Goal: Answer question/provide support

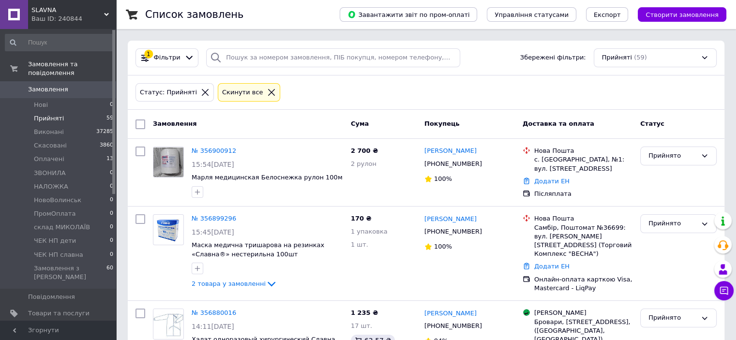
click at [72, 112] on li "Прийняті 59" at bounding box center [59, 119] width 119 height 14
click at [64, 98] on li "Нові 0" at bounding box center [59, 105] width 119 height 14
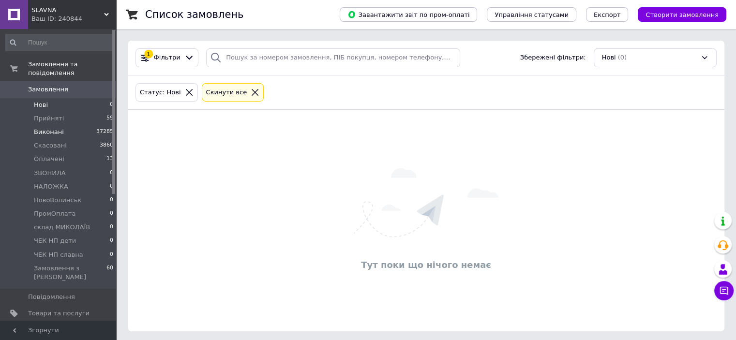
click at [60, 125] on li "Виконані 37285" at bounding box center [59, 132] width 119 height 14
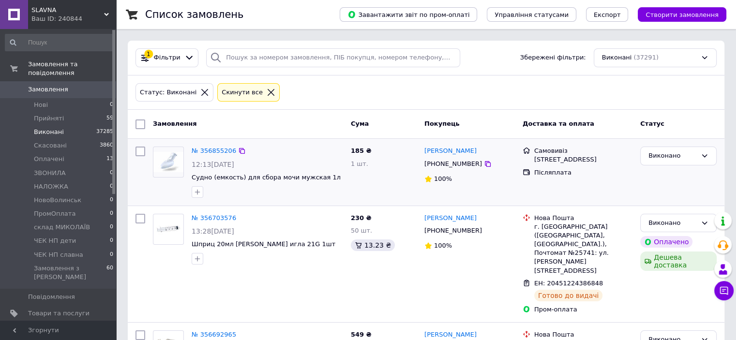
scroll to position [48, 0]
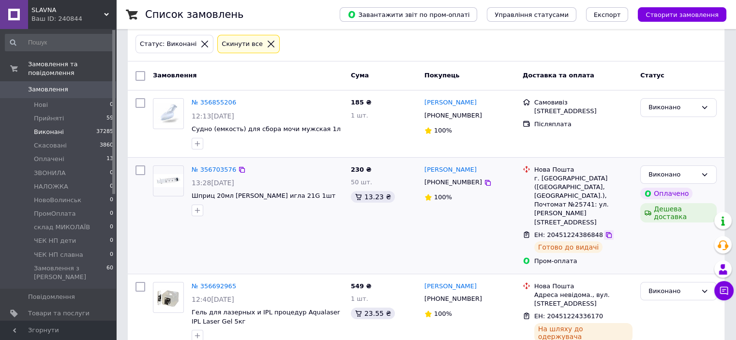
click at [605, 231] on icon at bounding box center [609, 235] width 8 height 8
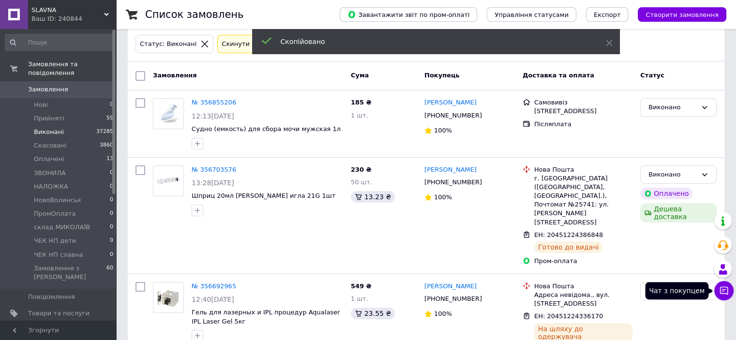
click at [728, 297] on button "Чат з покупцем" at bounding box center [724, 290] width 19 height 19
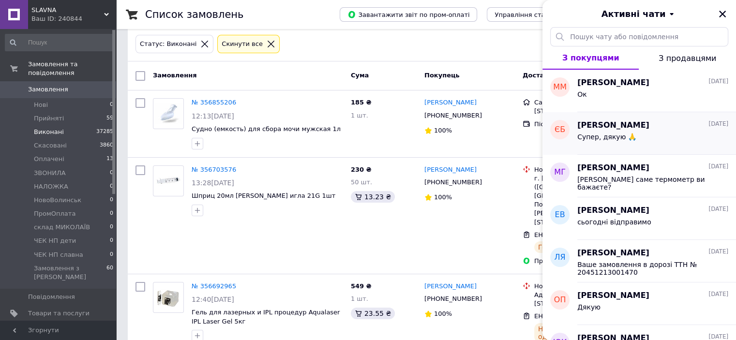
click at [656, 132] on div "Супер, дякую 🙏" at bounding box center [653, 138] width 151 height 15
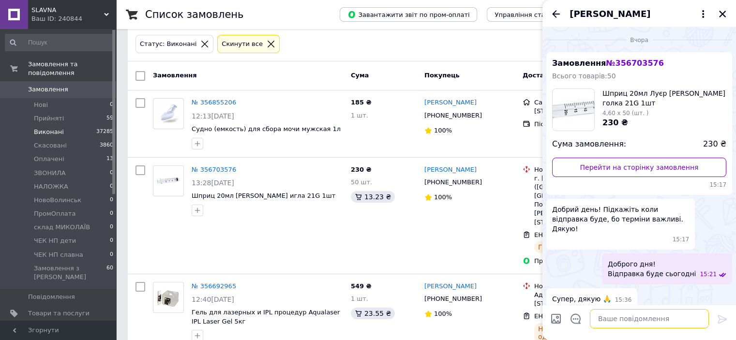
click at [610, 322] on textarea at bounding box center [649, 318] width 119 height 19
paste textarea "20451224386848"
type textarea "Доброго дня! Замовлення прибуло 20451224386848"
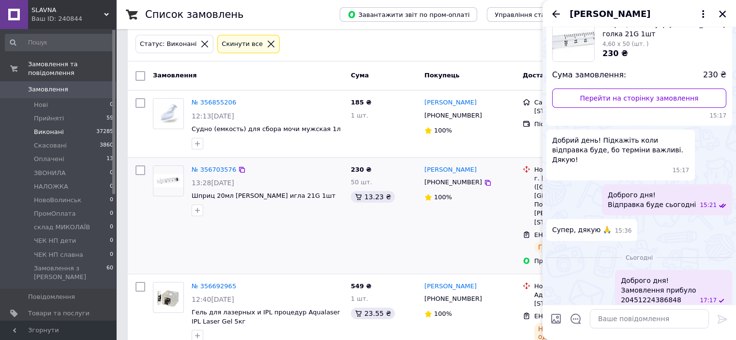
click at [471, 218] on div "[PERSON_NAME] [PHONE_NUMBER] 100%" at bounding box center [470, 216] width 98 height 108
click at [724, 15] on icon "Закрити" at bounding box center [722, 14] width 7 height 7
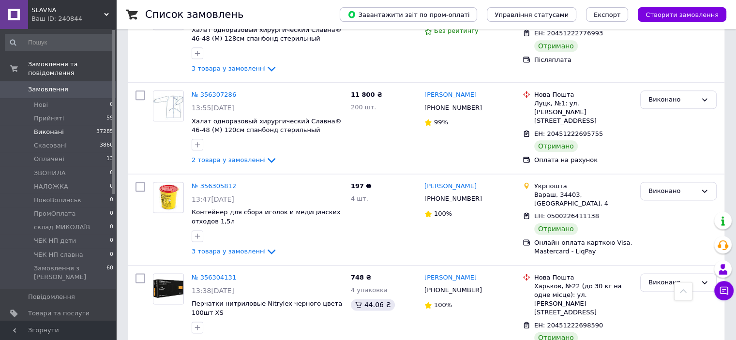
scroll to position [1307, 0]
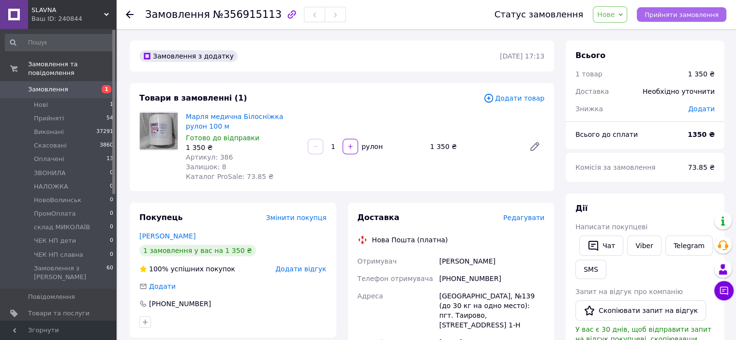
click at [668, 13] on span "Прийняти замовлення" at bounding box center [682, 14] width 74 height 7
